Goal: Find specific page/section

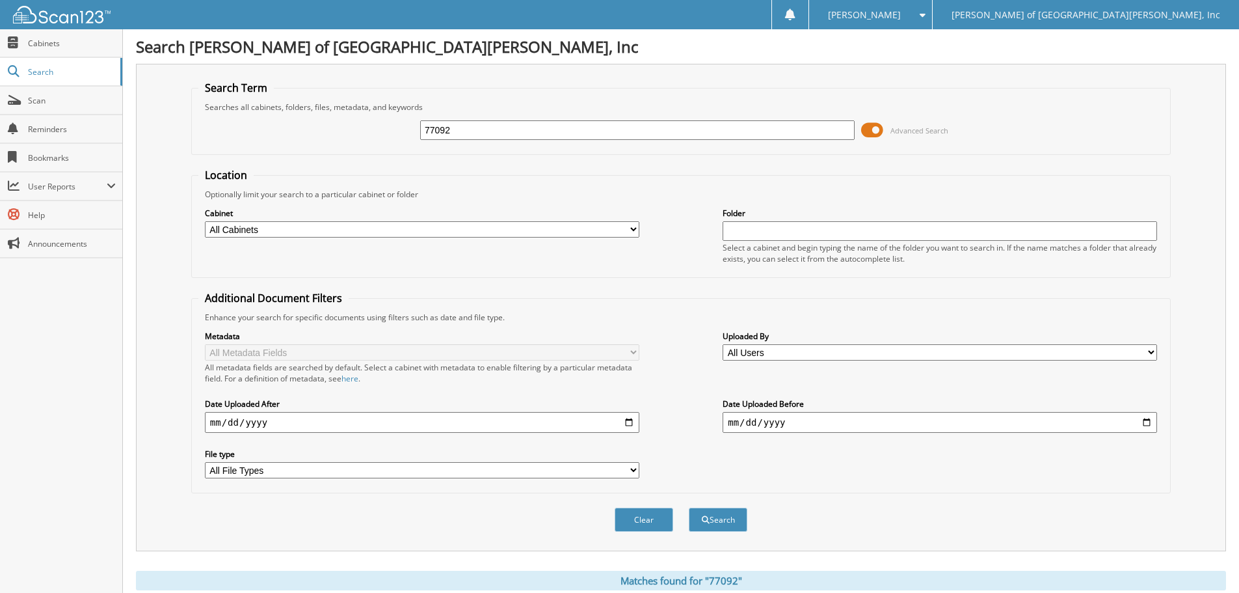
drag, startPoint x: 532, startPoint y: 134, endPoint x: 286, endPoint y: 108, distance: 247.3
click at [286, 108] on fieldset "Search Term Searches all cabinets, folders, files, metadata, and keywords 77092…" at bounding box center [681, 118] width 980 height 74
type input "61519"
click at [689, 507] on button "Search" at bounding box center [718, 519] width 59 height 24
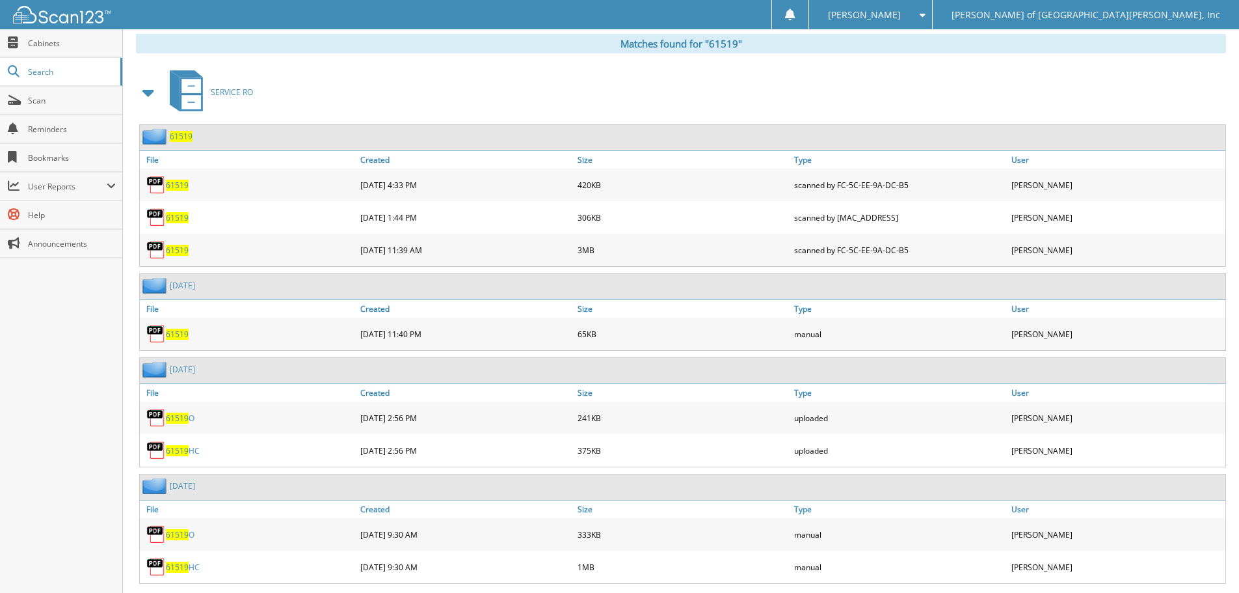
scroll to position [514, 0]
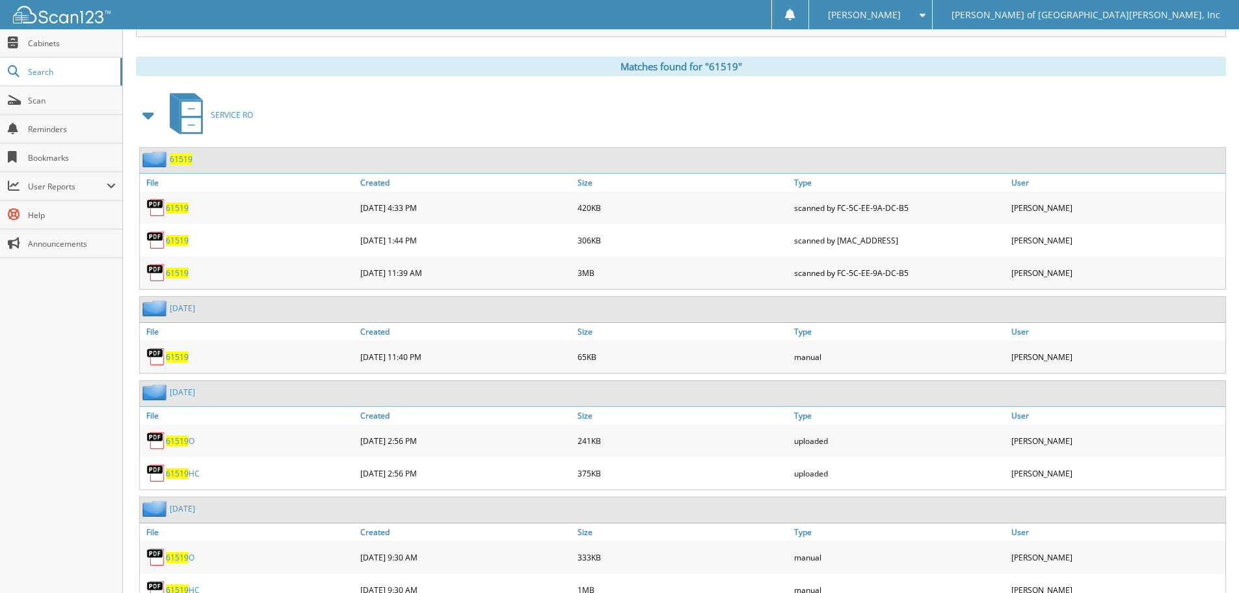
click at [183, 205] on span "61519" at bounding box center [177, 207] width 23 height 11
click at [182, 275] on span "61519" at bounding box center [177, 272] width 23 height 11
